Goal: Connect with others: Connect with others

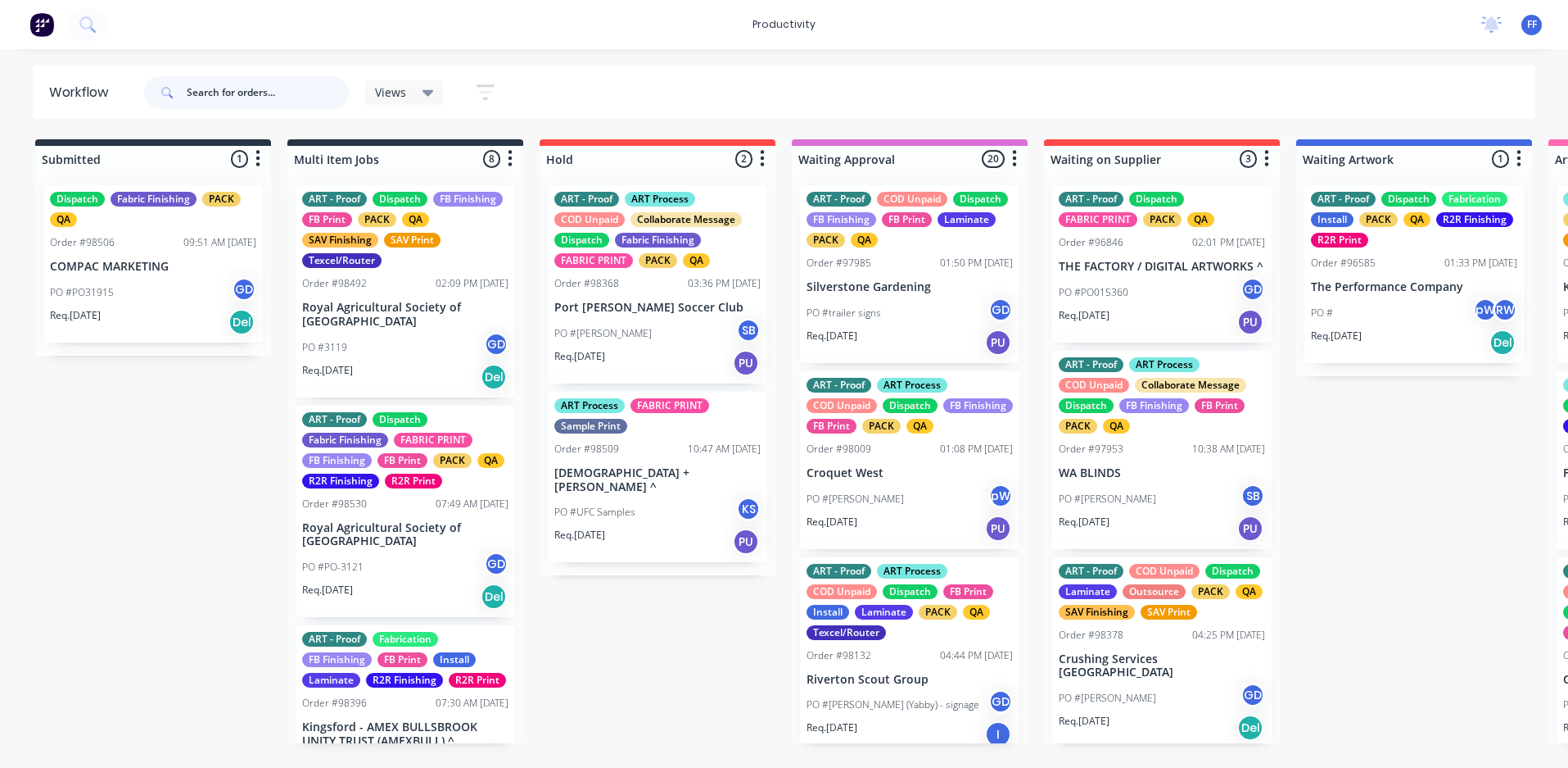
click at [329, 94] on input "text" at bounding box center [268, 92] width 162 height 33
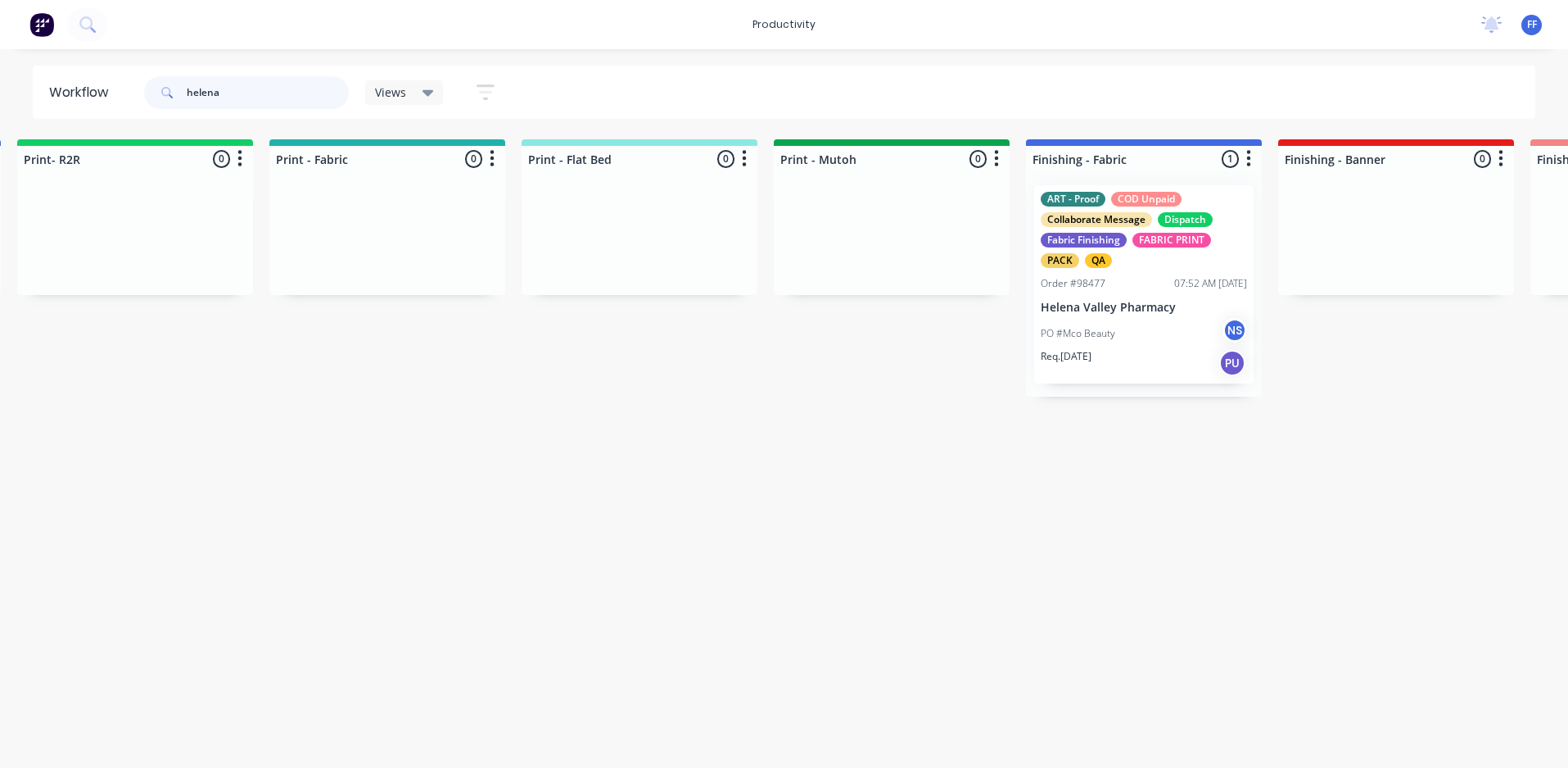
scroll to position [0, 2284]
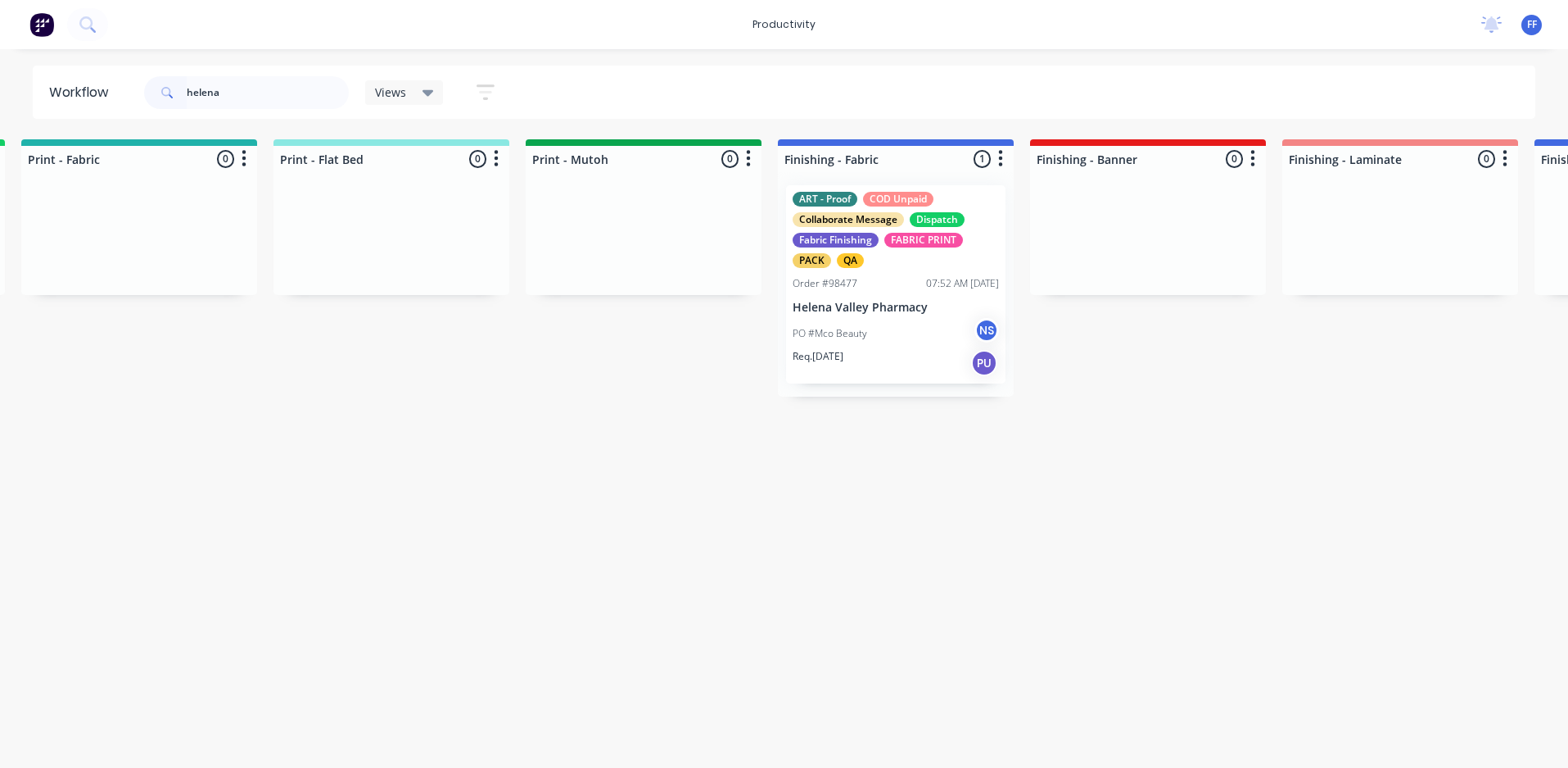
click at [859, 365] on div "Req. [DATE] PU" at bounding box center [896, 363] width 206 height 28
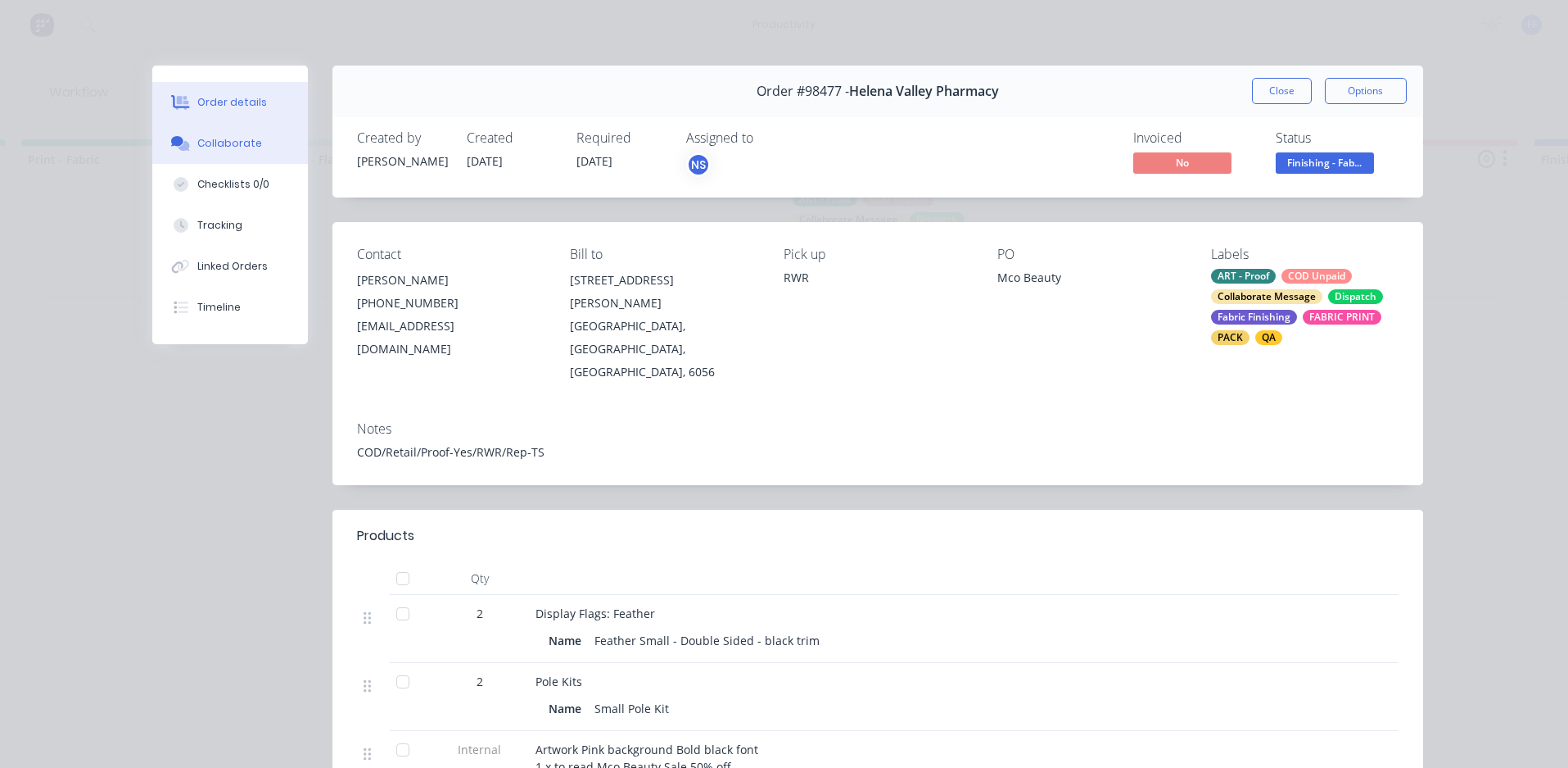
click at [214, 148] on div "Collaborate" at bounding box center [229, 142] width 65 height 14
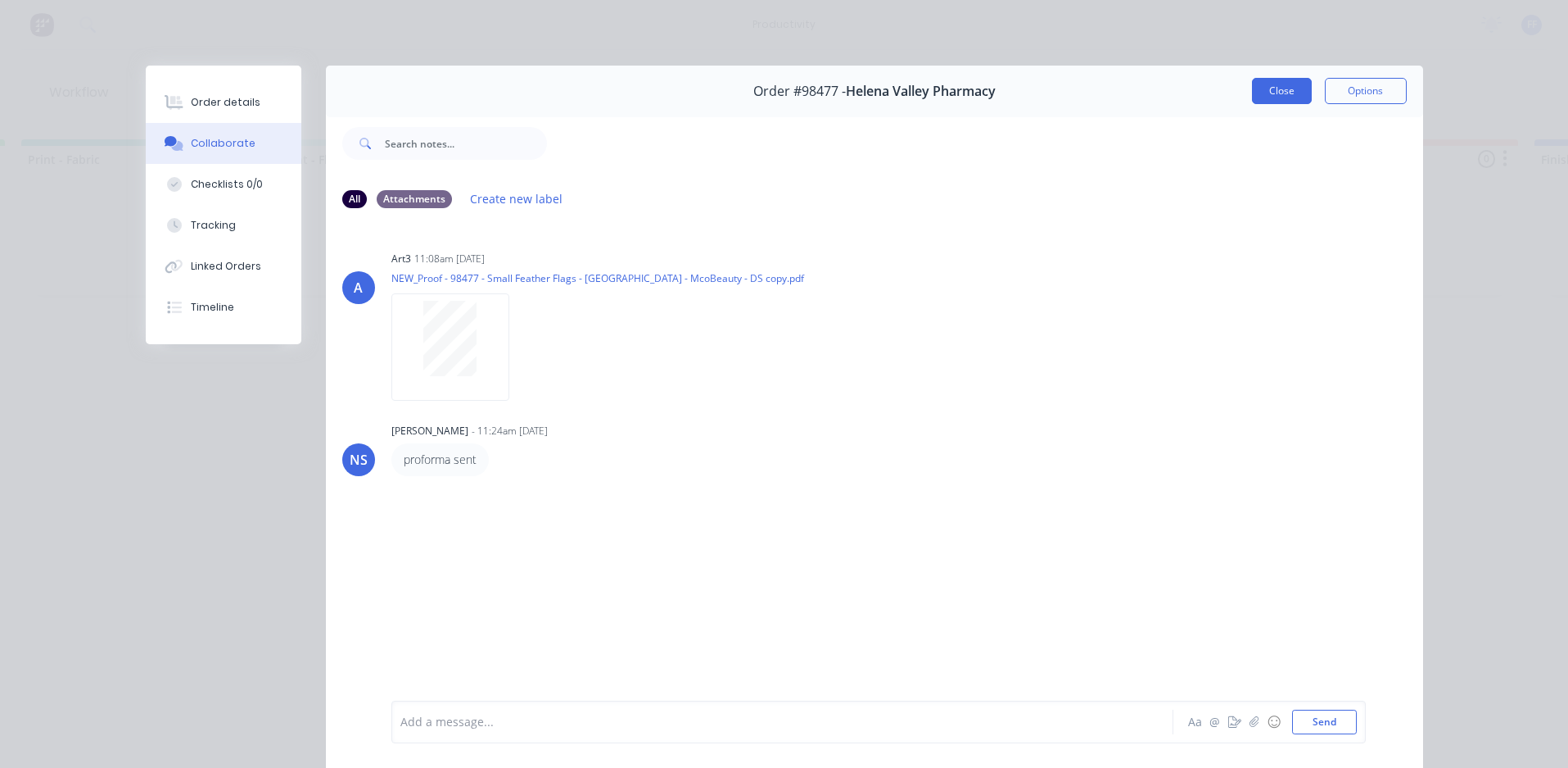
click at [1265, 95] on button "Close" at bounding box center [1282, 90] width 60 height 26
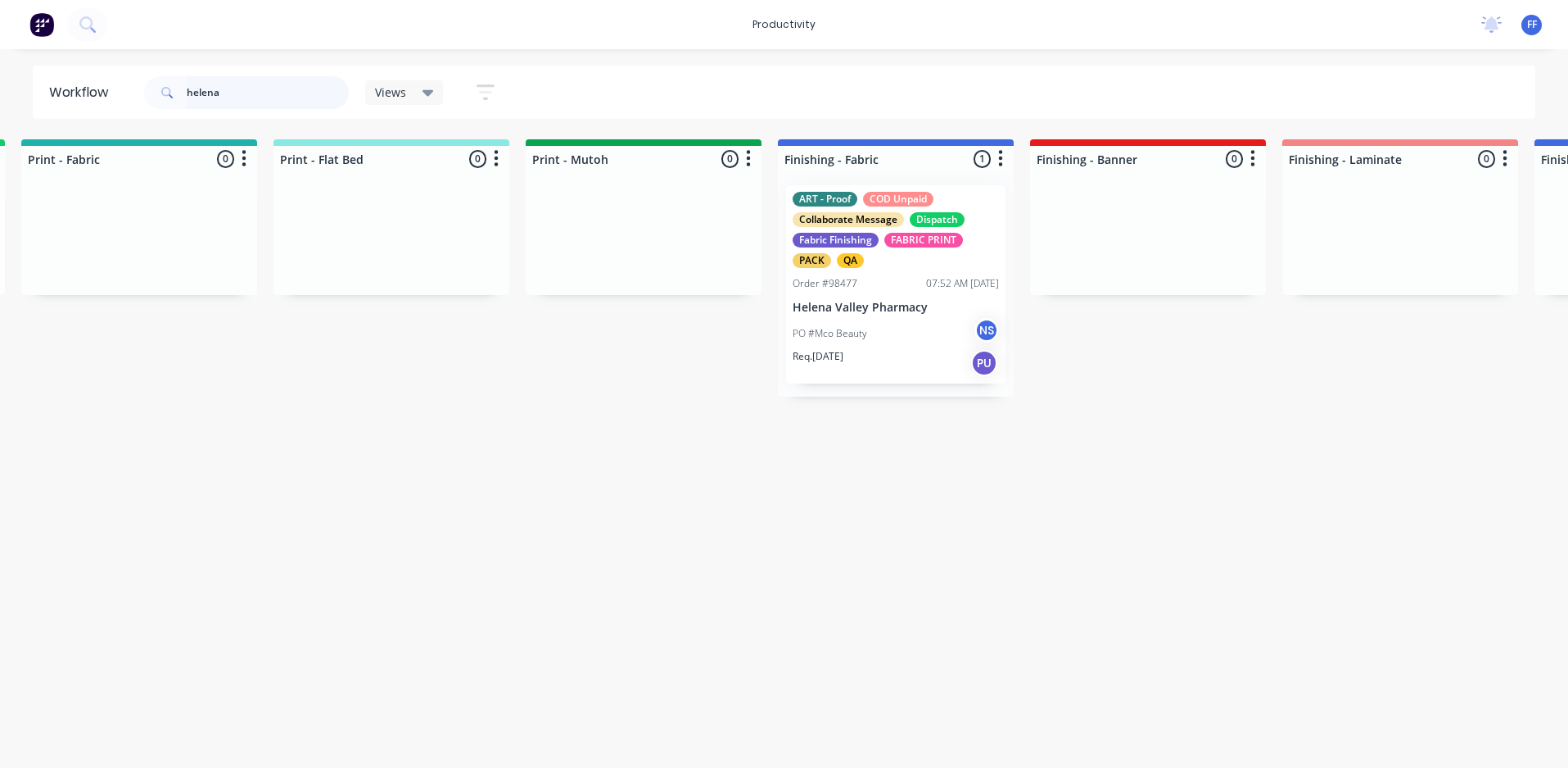
drag, startPoint x: 260, startPoint y: 101, endPoint x: 170, endPoint y: 110, distance: 90.4
click at [170, 110] on div "helena" at bounding box center [246, 93] width 205 height 49
type input "ascent"
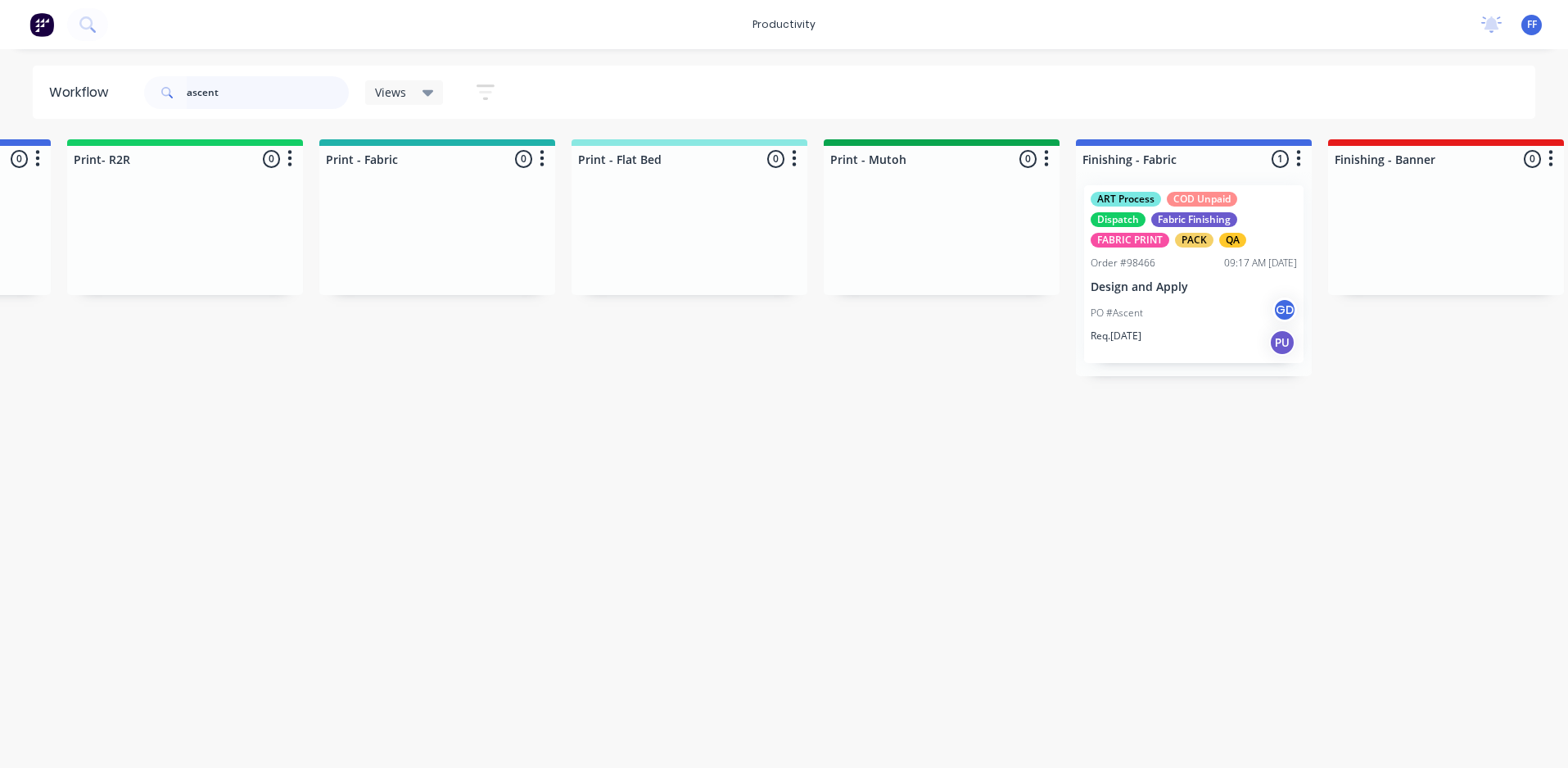
scroll to position [0, 1989]
click at [1154, 314] on div "PO #Ascent GD" at bounding box center [1191, 313] width 206 height 31
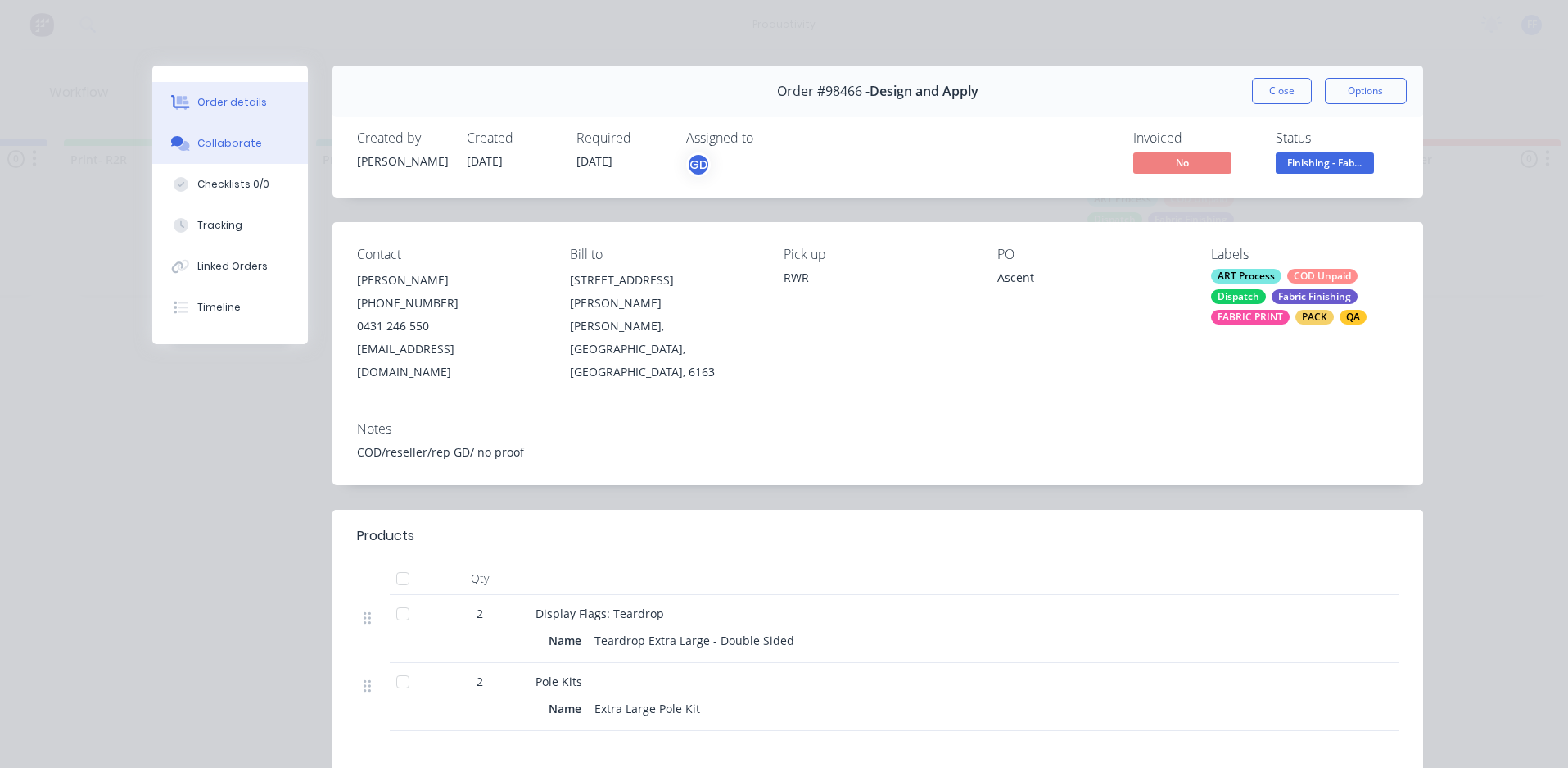
click at [217, 144] on div "Collaborate" at bounding box center [229, 142] width 65 height 14
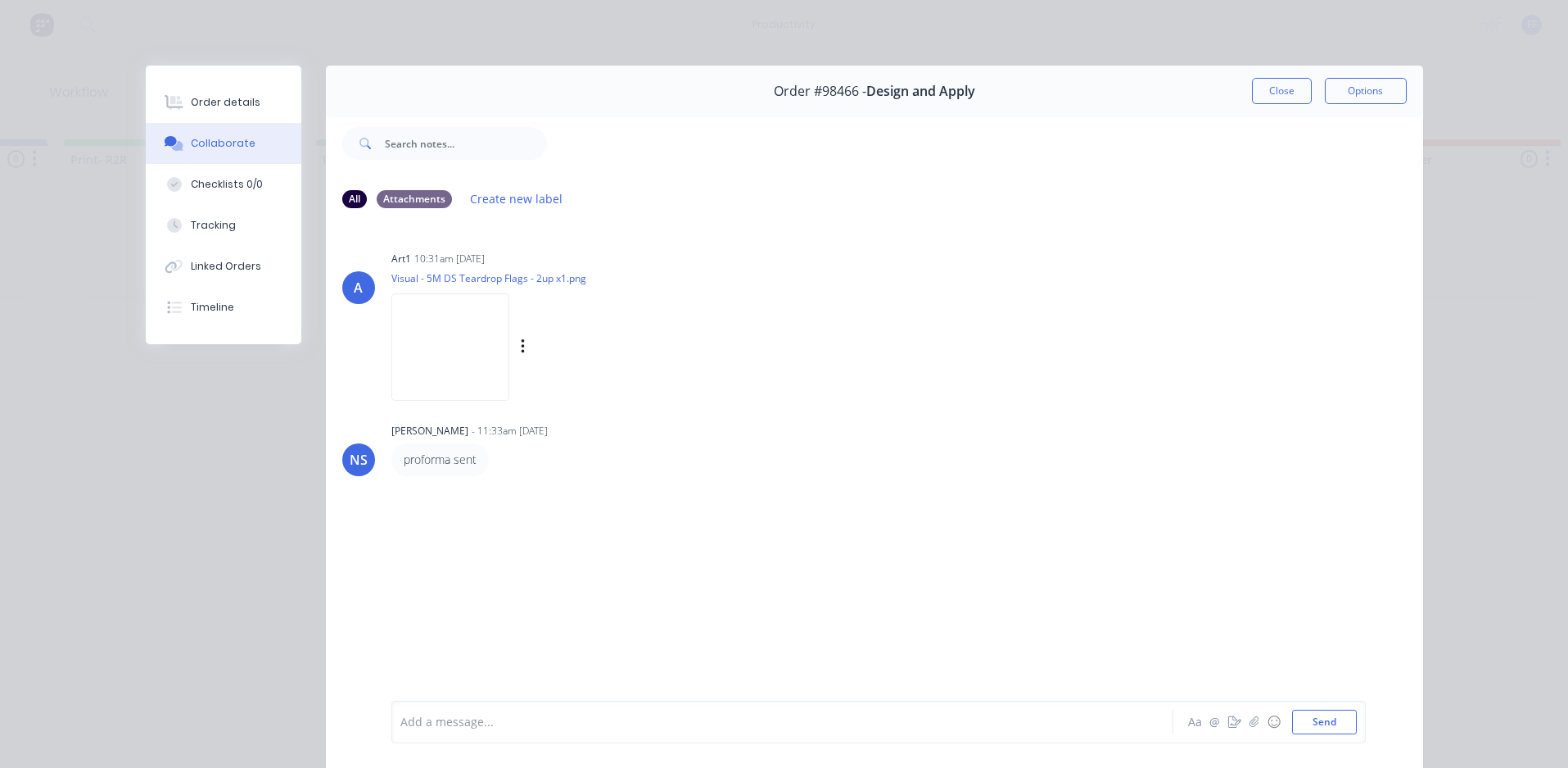
click at [448, 354] on img at bounding box center [451, 346] width 118 height 107
